Goal: Information Seeking & Learning: Learn about a topic

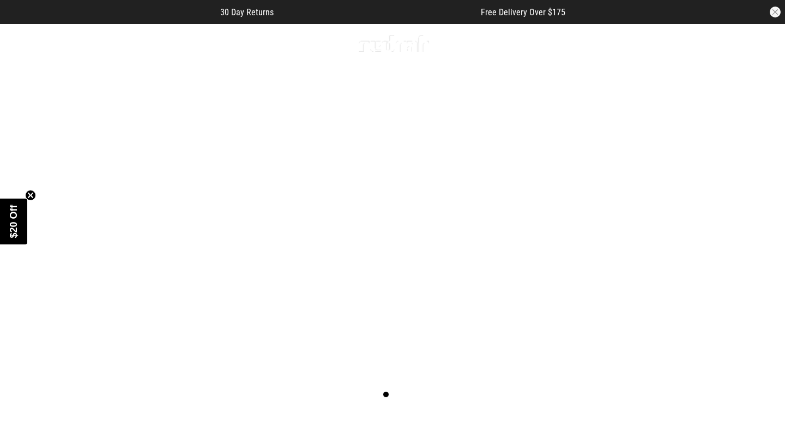
click at [342, 346] on link "1 / 2" at bounding box center [392, 219] width 785 height 392
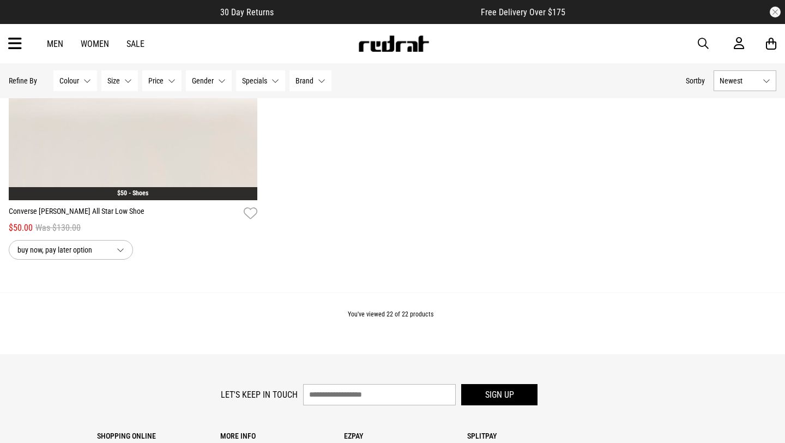
scroll to position [3330, 0]
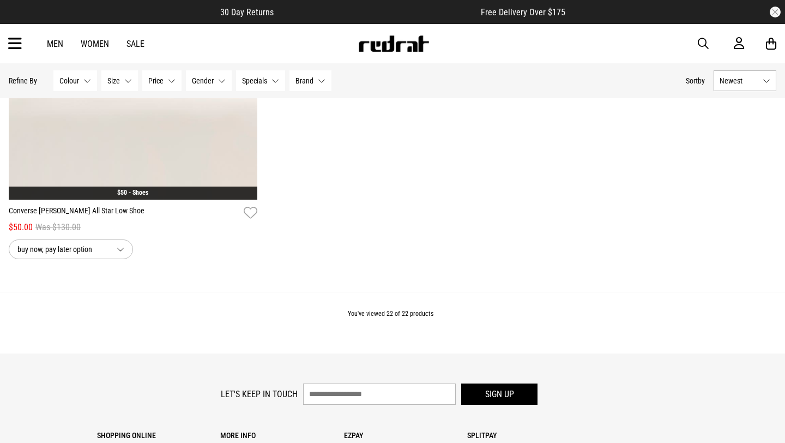
click at [23, 45] on div "Men Women Sale Sign in New Back Footwear Back Mens Back Womens Back Youth & Kid…" at bounding box center [392, 43] width 785 height 39
click at [708, 40] on span "button" at bounding box center [703, 43] width 11 height 13
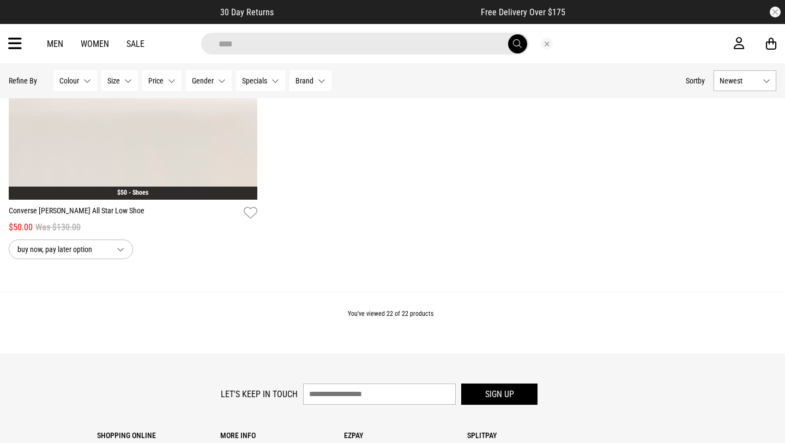
type input "****"
click at [508, 34] on button "submit" at bounding box center [517, 43] width 19 height 19
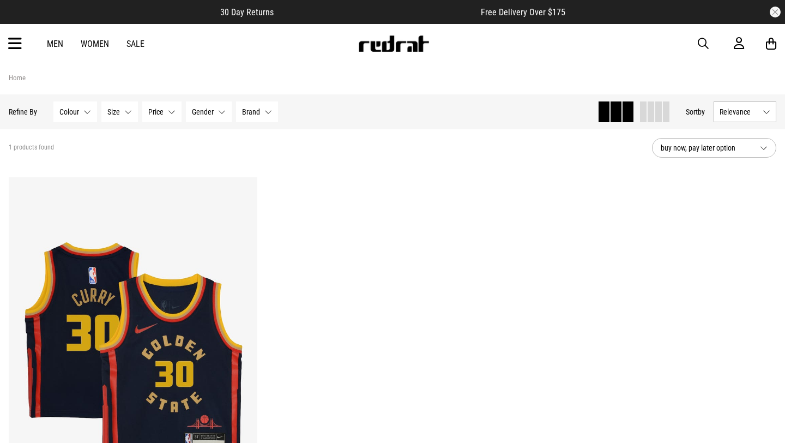
click at [97, 44] on link "Women" at bounding box center [95, 44] width 28 height 10
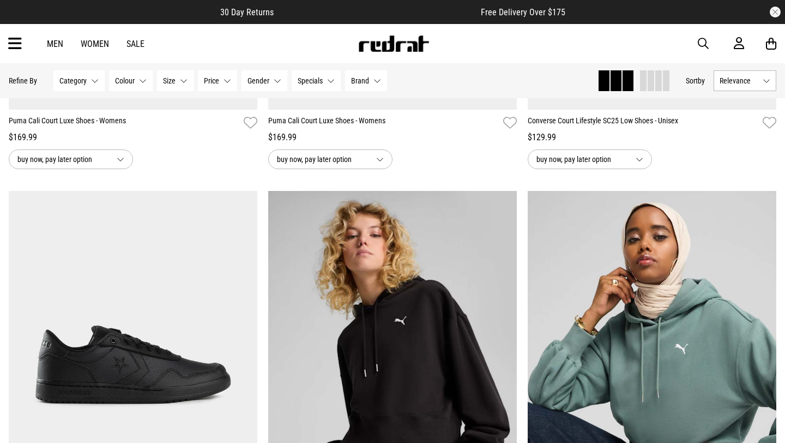
scroll to position [442, 0]
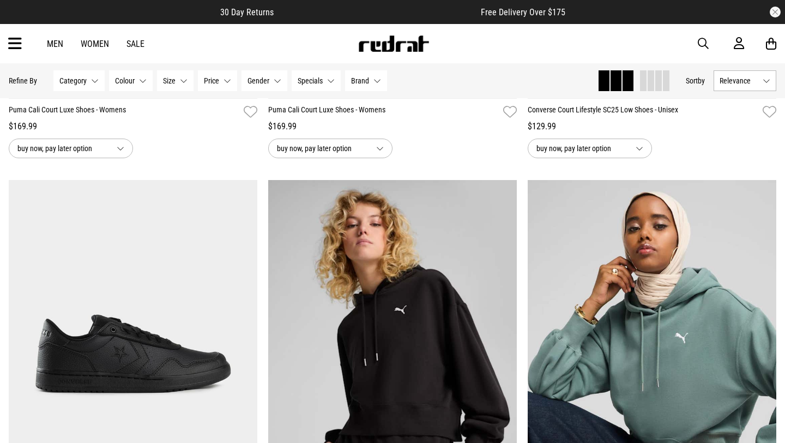
click at [648, 89] on span at bounding box center [651, 80] width 7 height 21
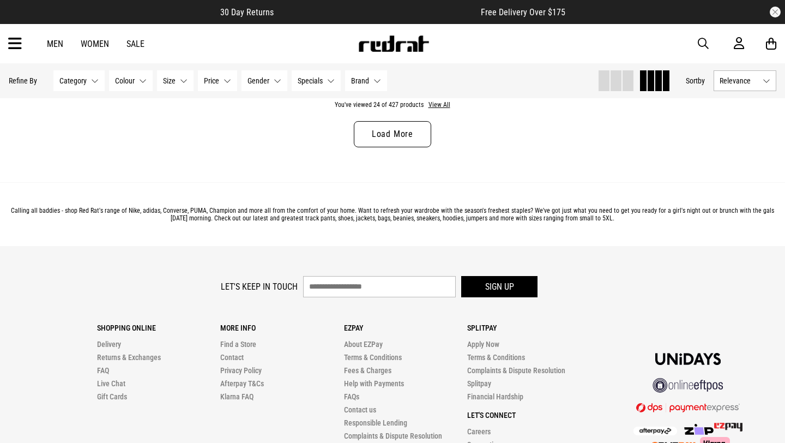
scroll to position [2154, 0]
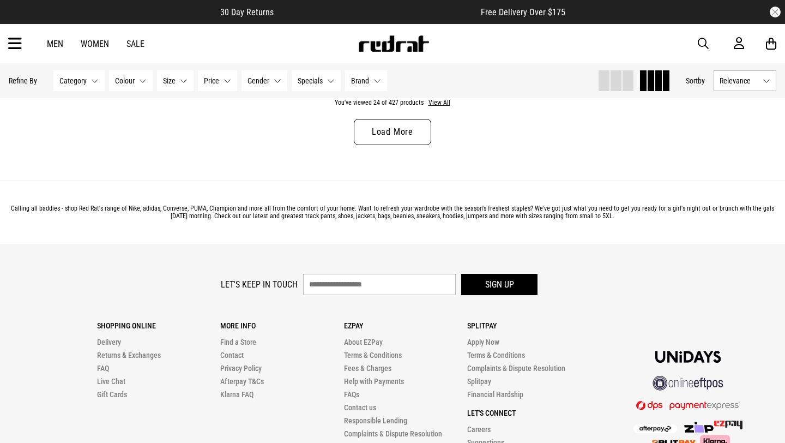
click at [407, 134] on link "Load More" at bounding box center [392, 132] width 77 height 26
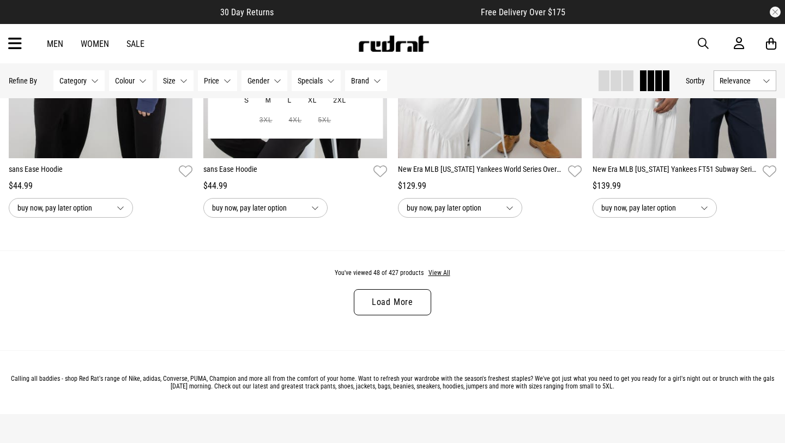
scroll to position [4037, 0]
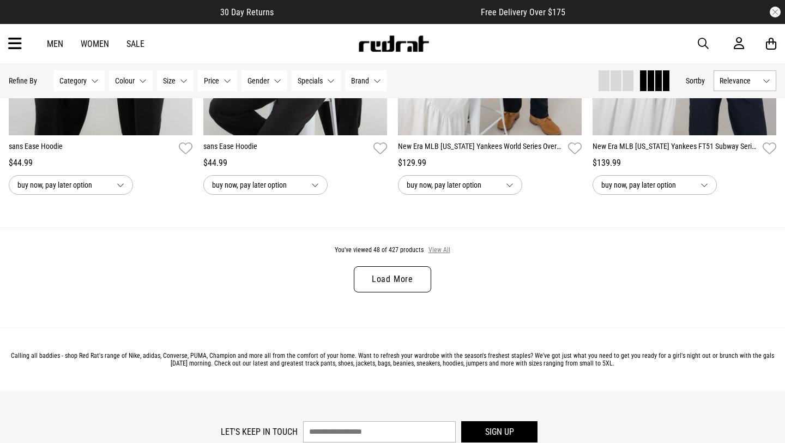
click at [433, 247] on button "View All" at bounding box center [439, 250] width 23 height 10
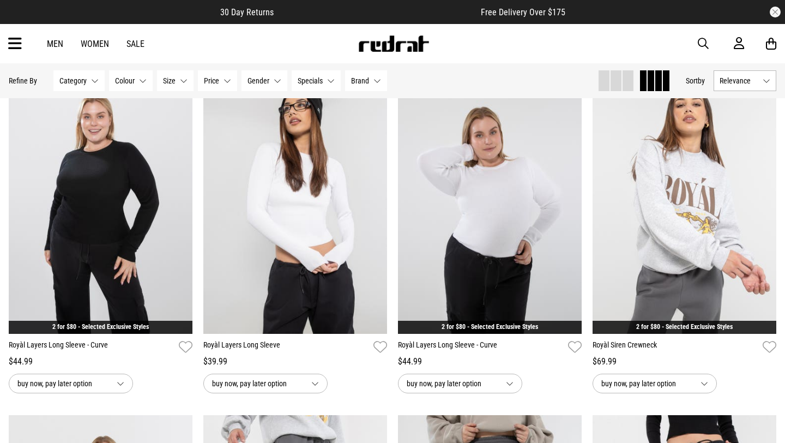
scroll to position [9933, 0]
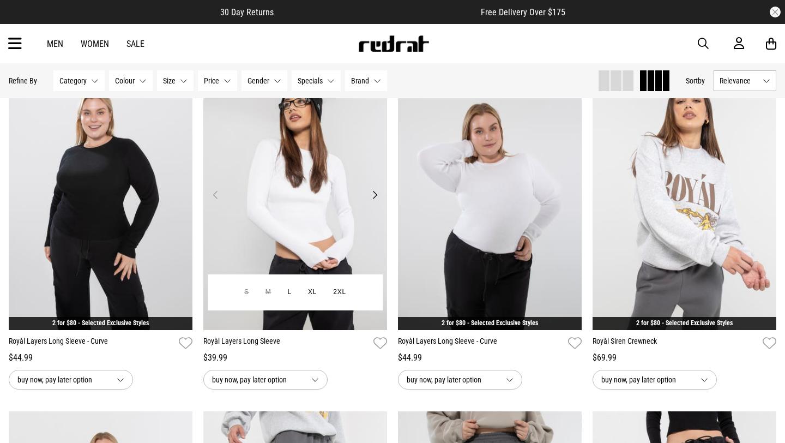
click at [371, 195] on button "Next" at bounding box center [375, 194] width 14 height 13
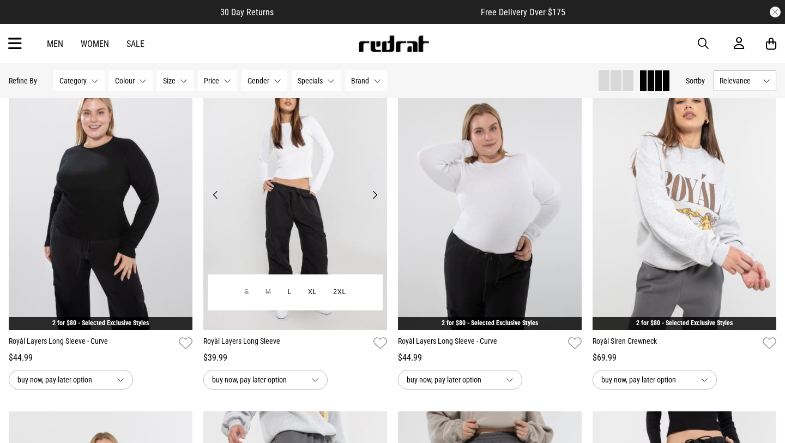
click at [371, 195] on button "Next" at bounding box center [375, 194] width 14 height 13
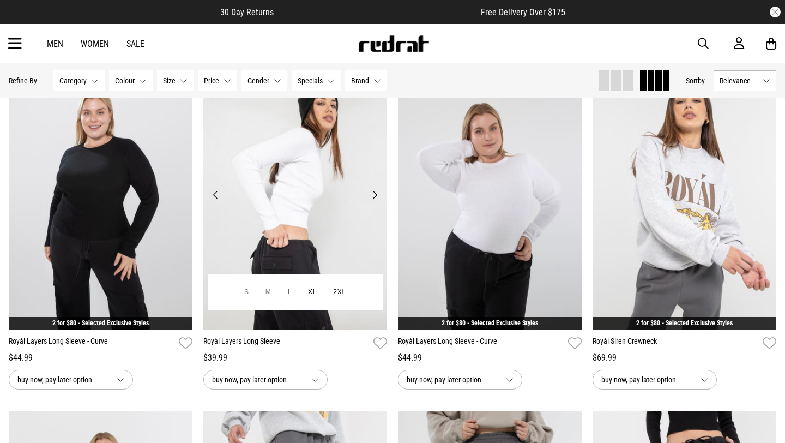
click at [371, 195] on button "Next" at bounding box center [375, 194] width 14 height 13
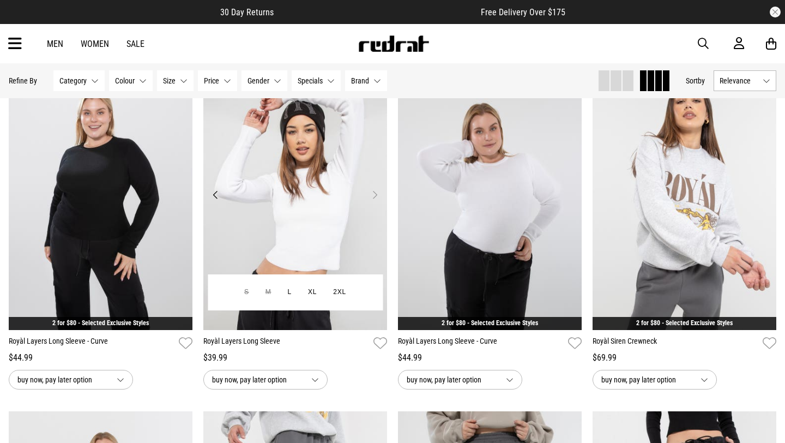
click at [371, 195] on button "Next" at bounding box center [375, 194] width 14 height 13
click at [374, 195] on button "Next" at bounding box center [375, 194] width 14 height 13
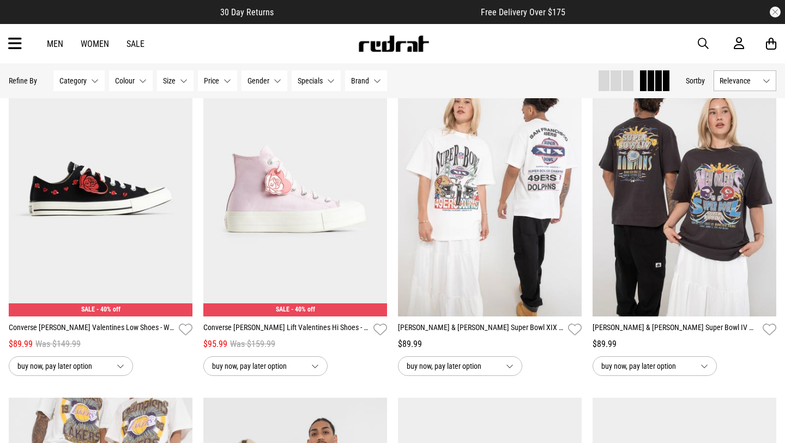
scroll to position [15700, 0]
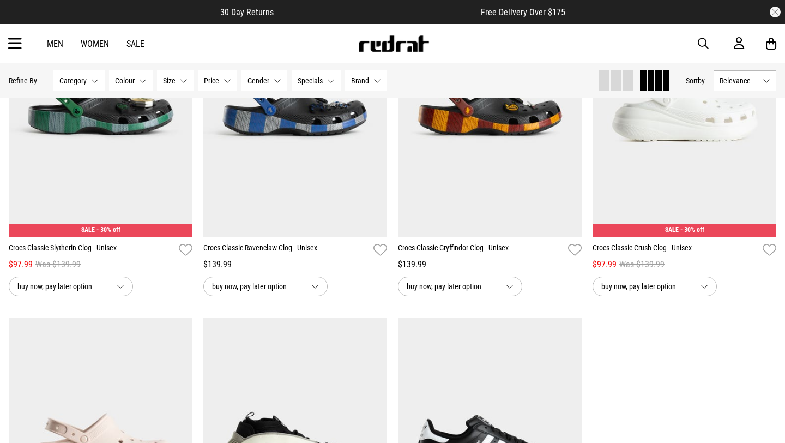
scroll to position [19918, 0]
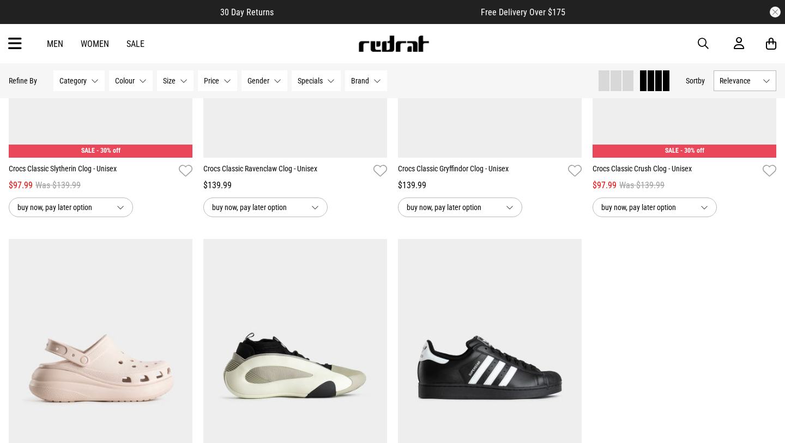
click at [9, 41] on icon at bounding box center [15, 44] width 14 height 18
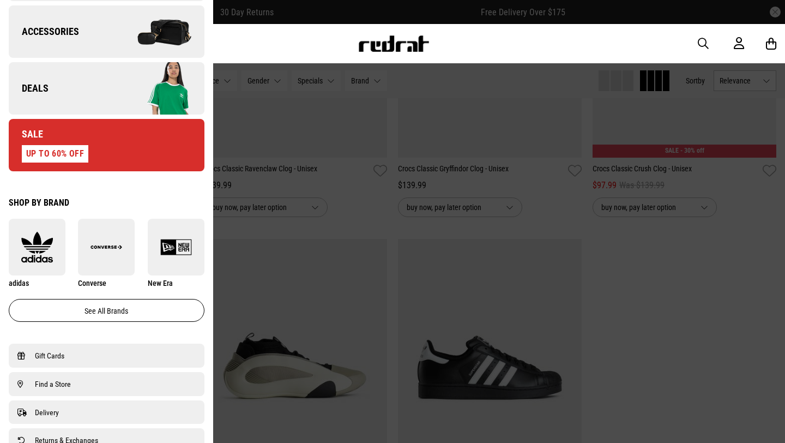
scroll to position [465, 0]
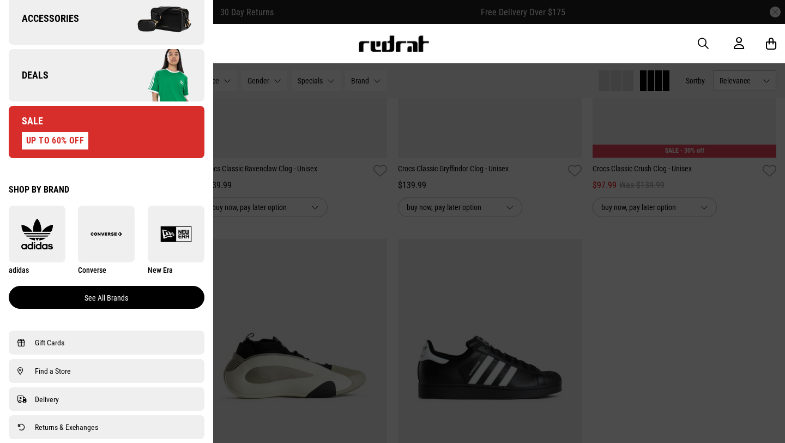
click at [130, 299] on link "See all brands" at bounding box center [107, 297] width 196 height 23
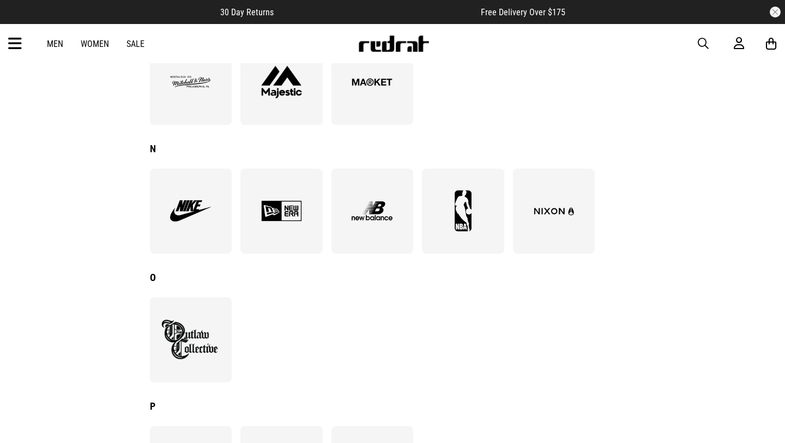
scroll to position [896, 0]
click at [205, 228] on img at bounding box center [190, 210] width 59 height 41
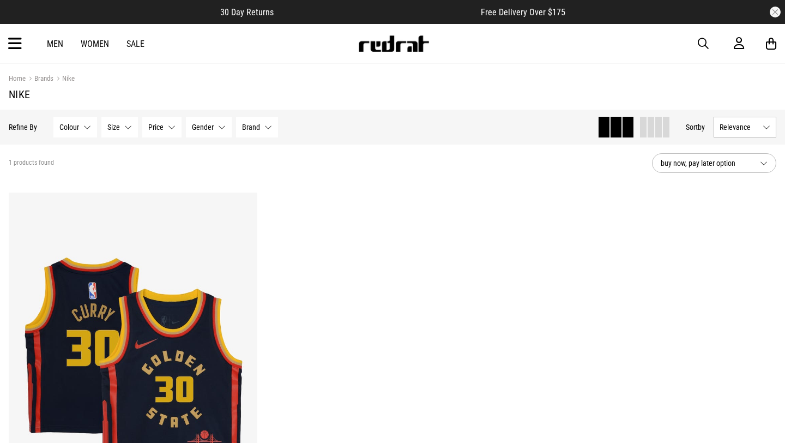
click at [19, 48] on icon at bounding box center [15, 44] width 14 height 18
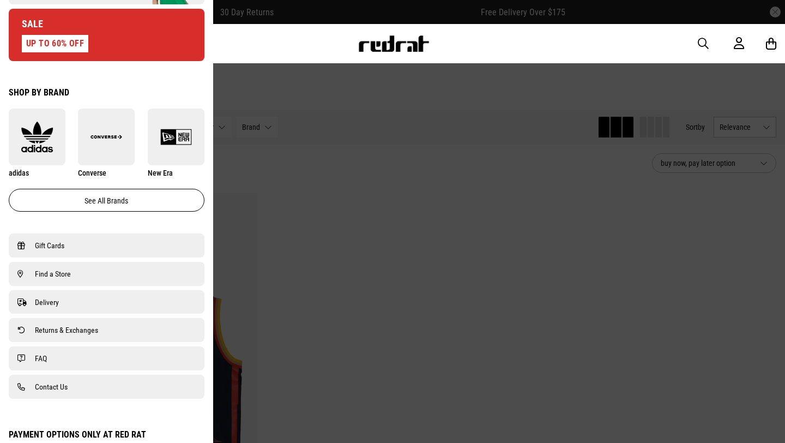
scroll to position [536, 0]
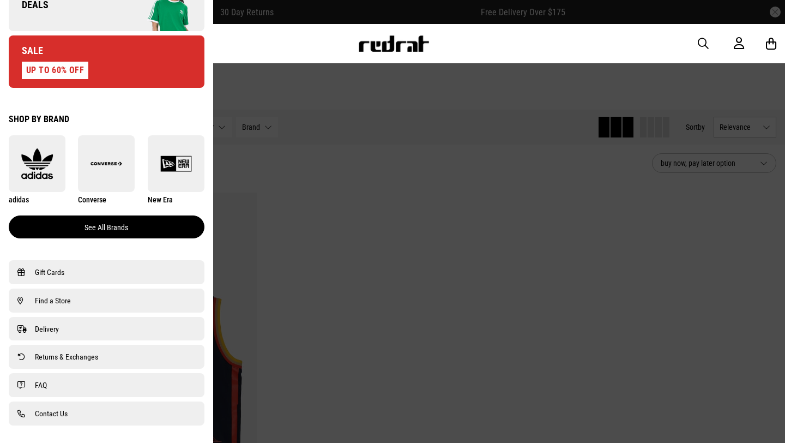
click at [136, 234] on link "See all brands" at bounding box center [107, 226] width 196 height 23
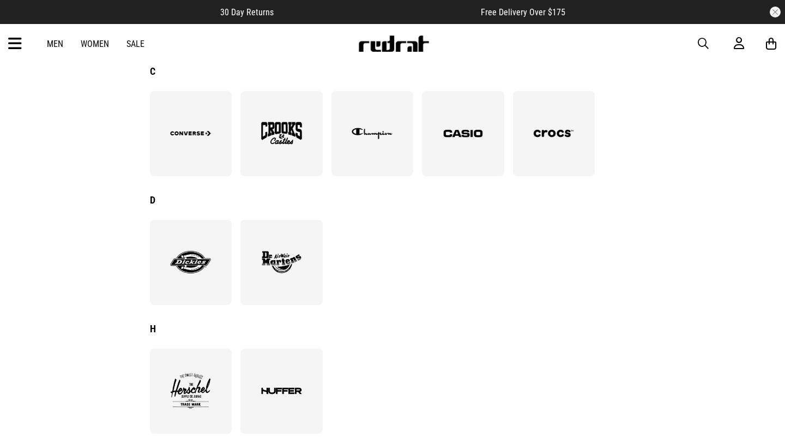
scroll to position [331, 0]
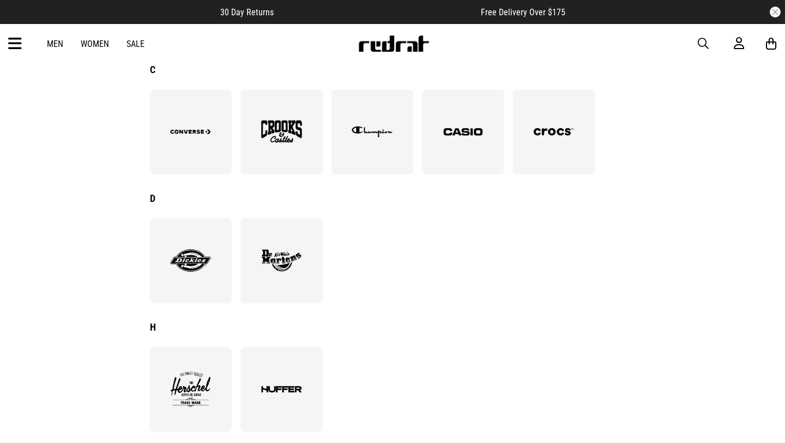
click at [271, 257] on img at bounding box center [281, 260] width 59 height 41
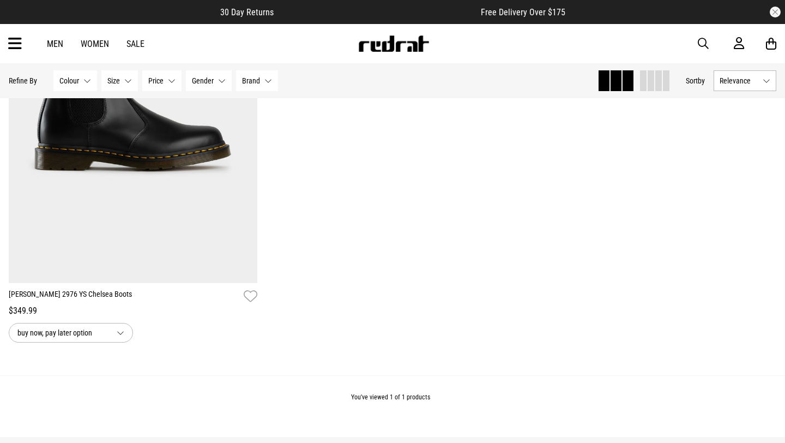
scroll to position [566, 0]
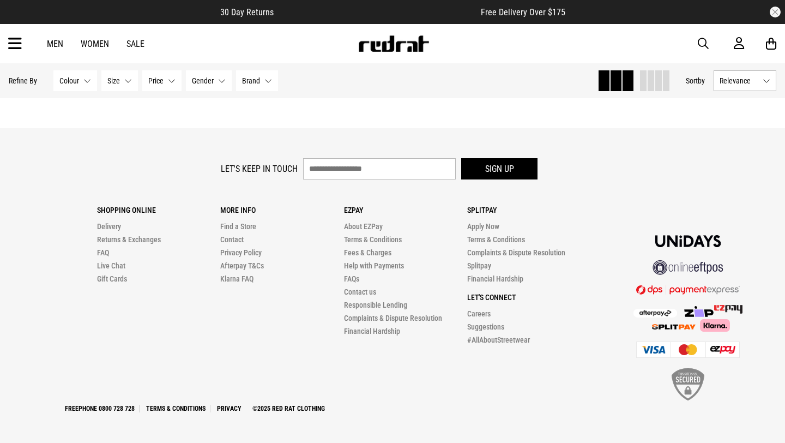
click at [10, 35] on icon at bounding box center [15, 44] width 14 height 18
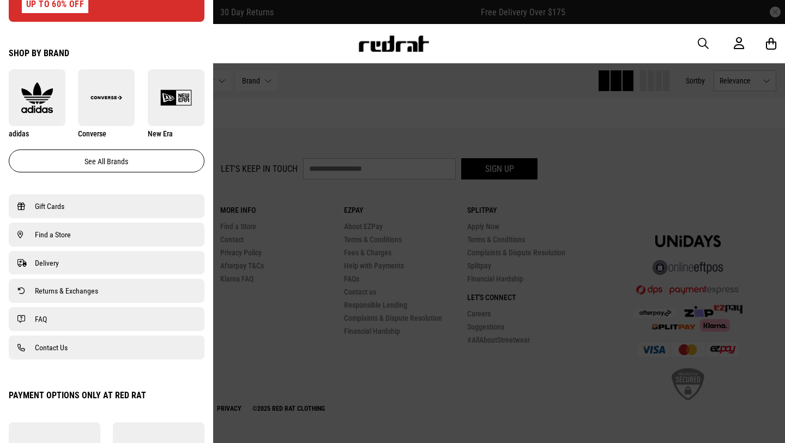
scroll to position [598, 0]
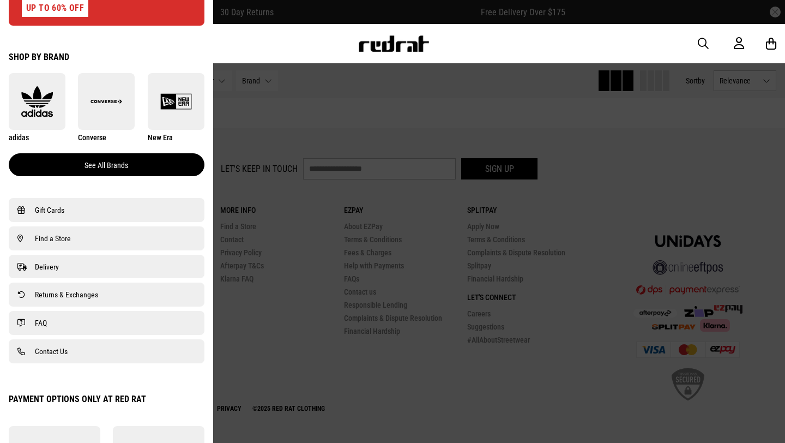
click at [134, 162] on link "See all brands" at bounding box center [107, 164] width 196 height 23
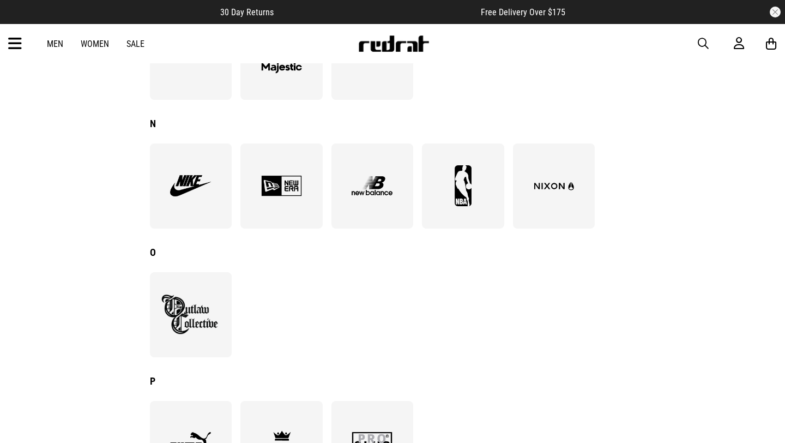
scroll to position [921, 0]
click at [372, 195] on img at bounding box center [371, 185] width 59 height 41
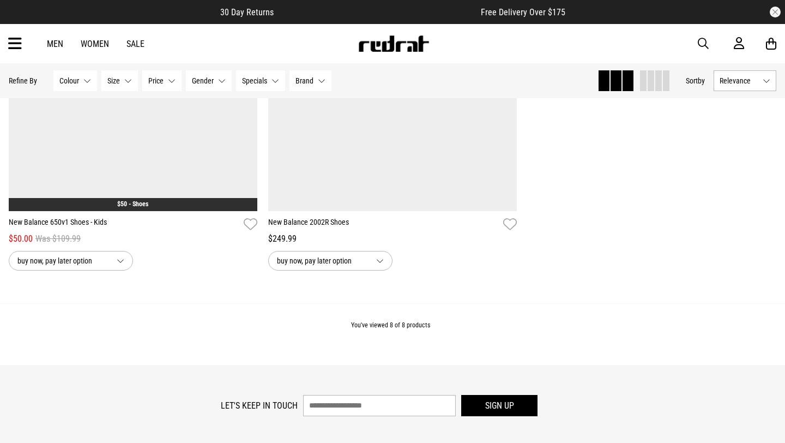
scroll to position [1195, 0]
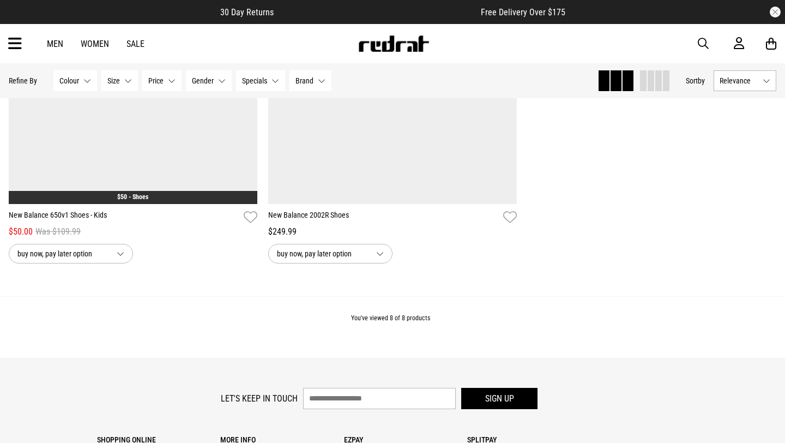
click at [17, 48] on icon at bounding box center [15, 44] width 14 height 18
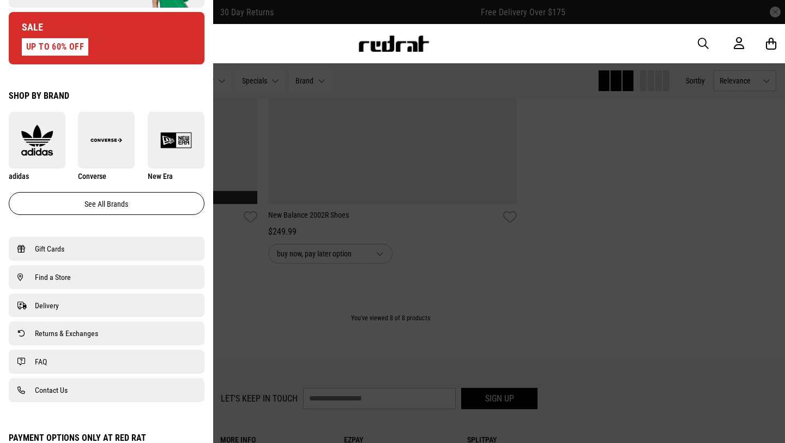
scroll to position [541, 0]
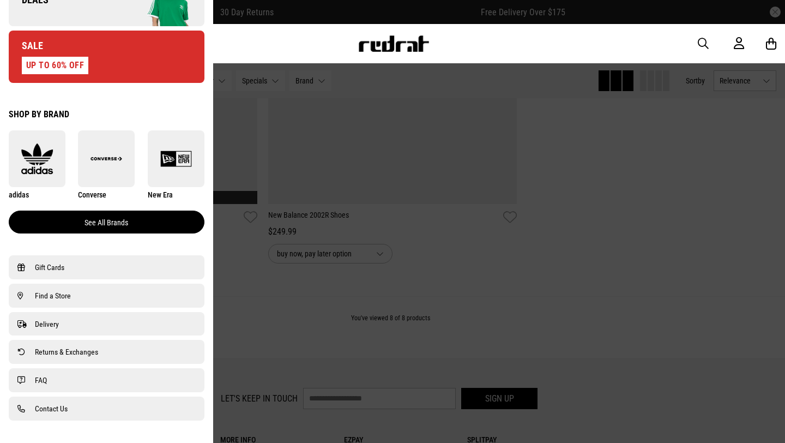
click at [122, 225] on link "See all brands" at bounding box center [107, 221] width 196 height 23
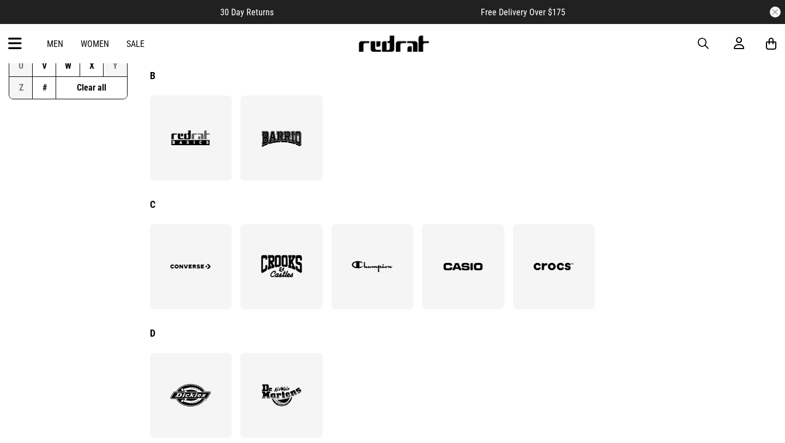
scroll to position [192, 0]
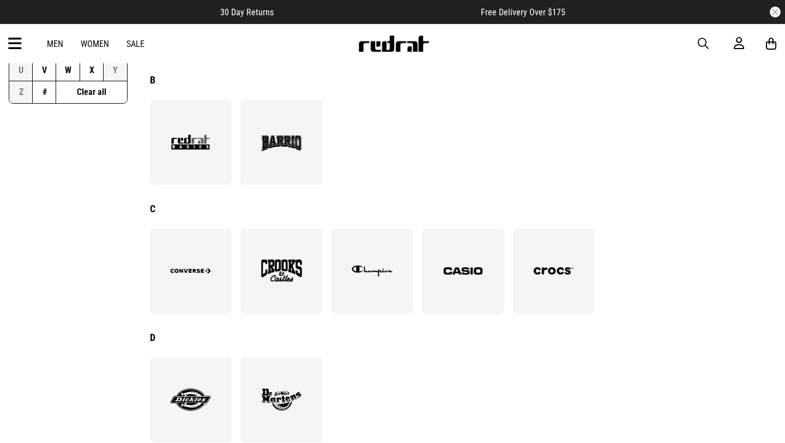
click at [548, 298] on div at bounding box center [554, 270] width 82 height 85
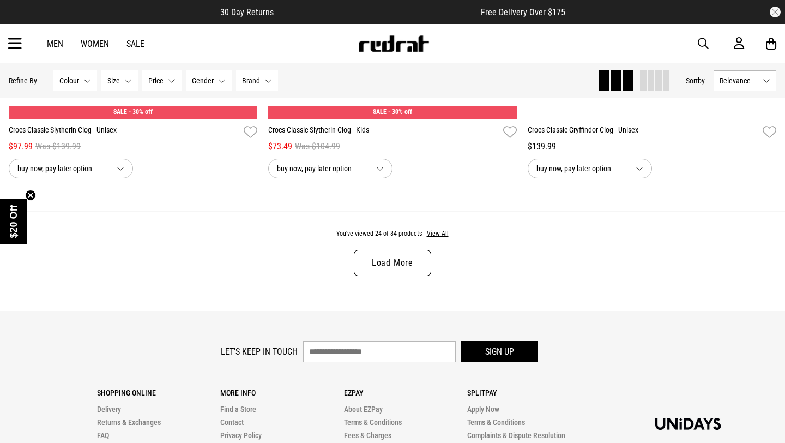
scroll to position [3439, 0]
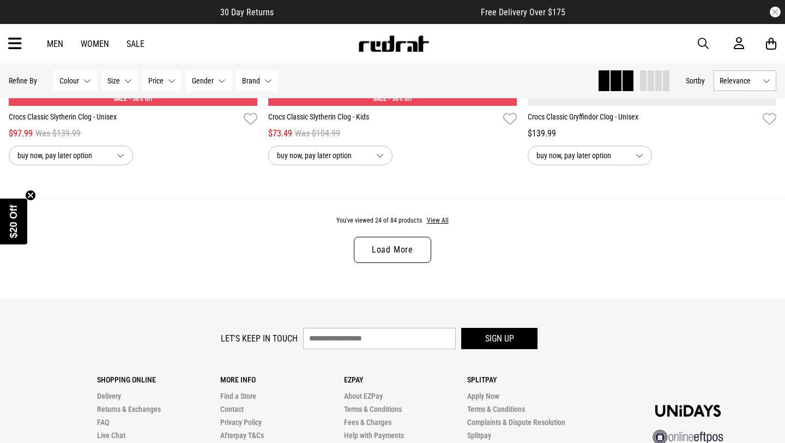
click at [417, 259] on link "Load More" at bounding box center [392, 250] width 77 height 26
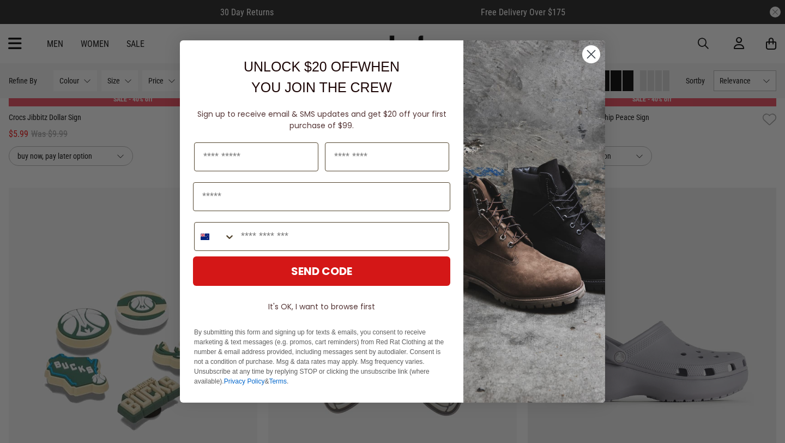
click at [592, 46] on circle "Close dialog" at bounding box center [591, 54] width 18 height 18
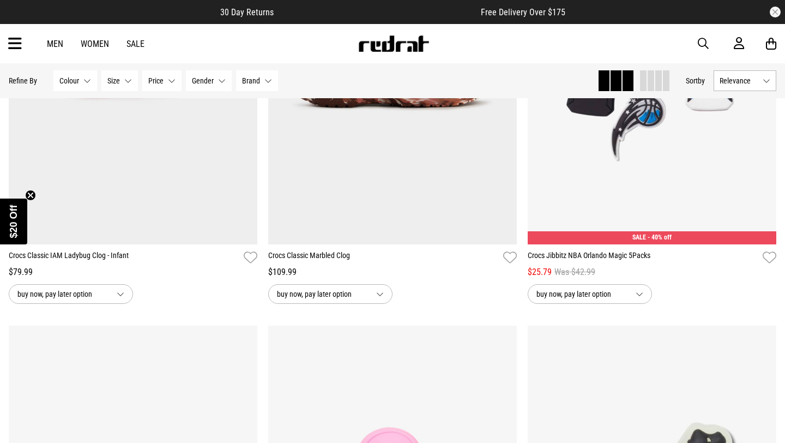
scroll to position [6348, 0]
